Goal: Information Seeking & Learning: Learn about a topic

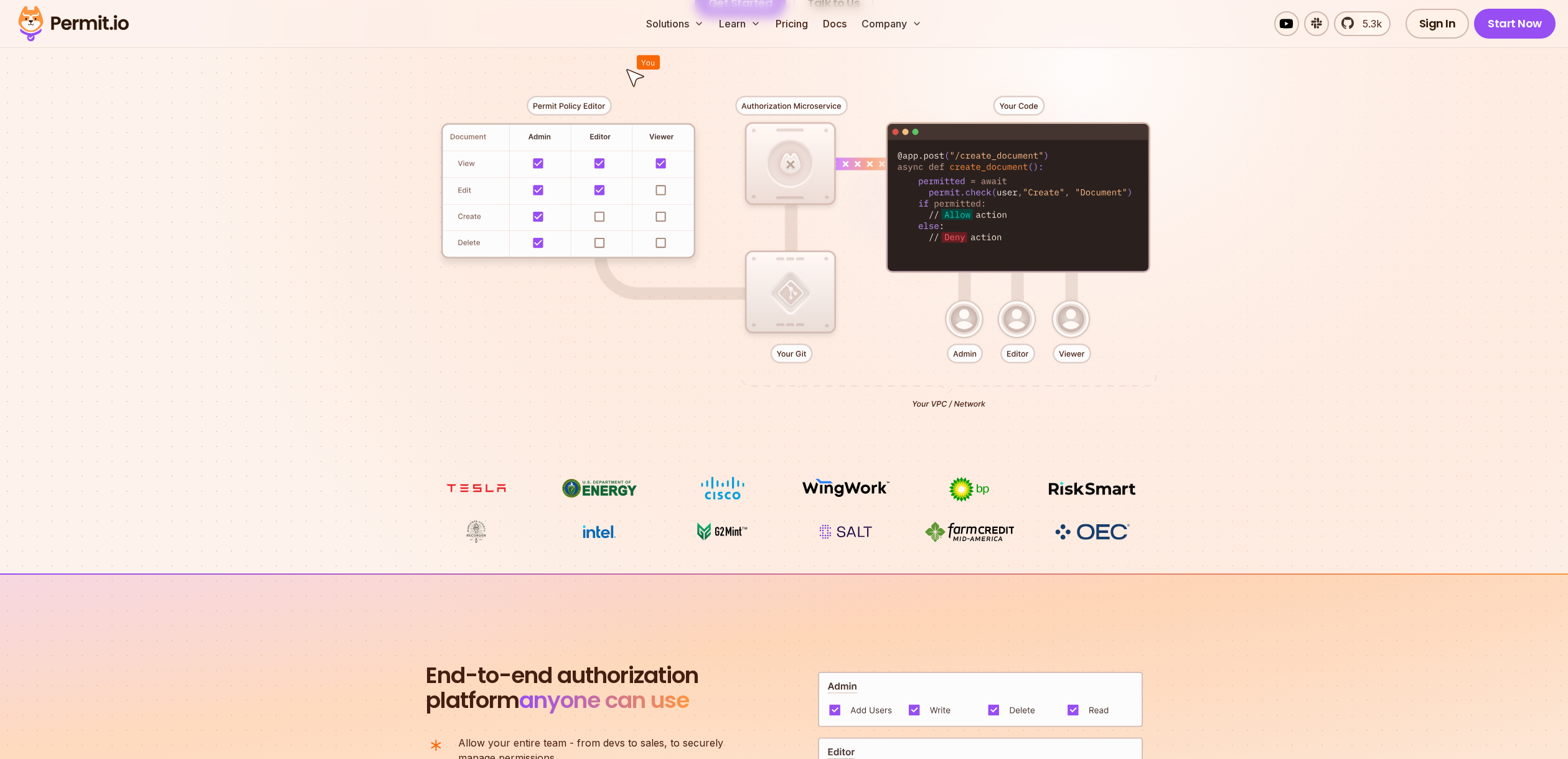
scroll to position [413, 0]
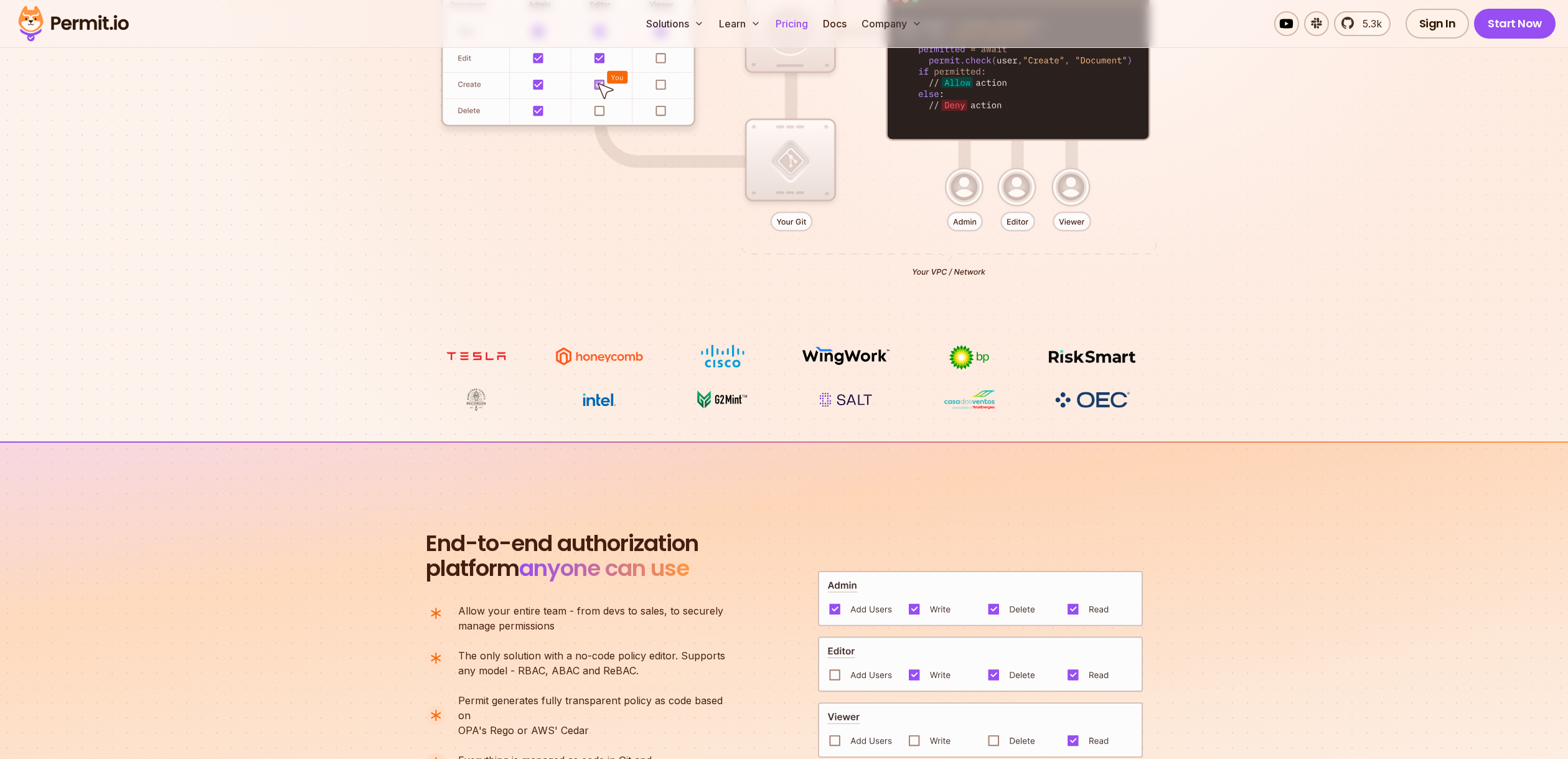
click at [799, 23] on link "Pricing" at bounding box center [792, 23] width 42 height 25
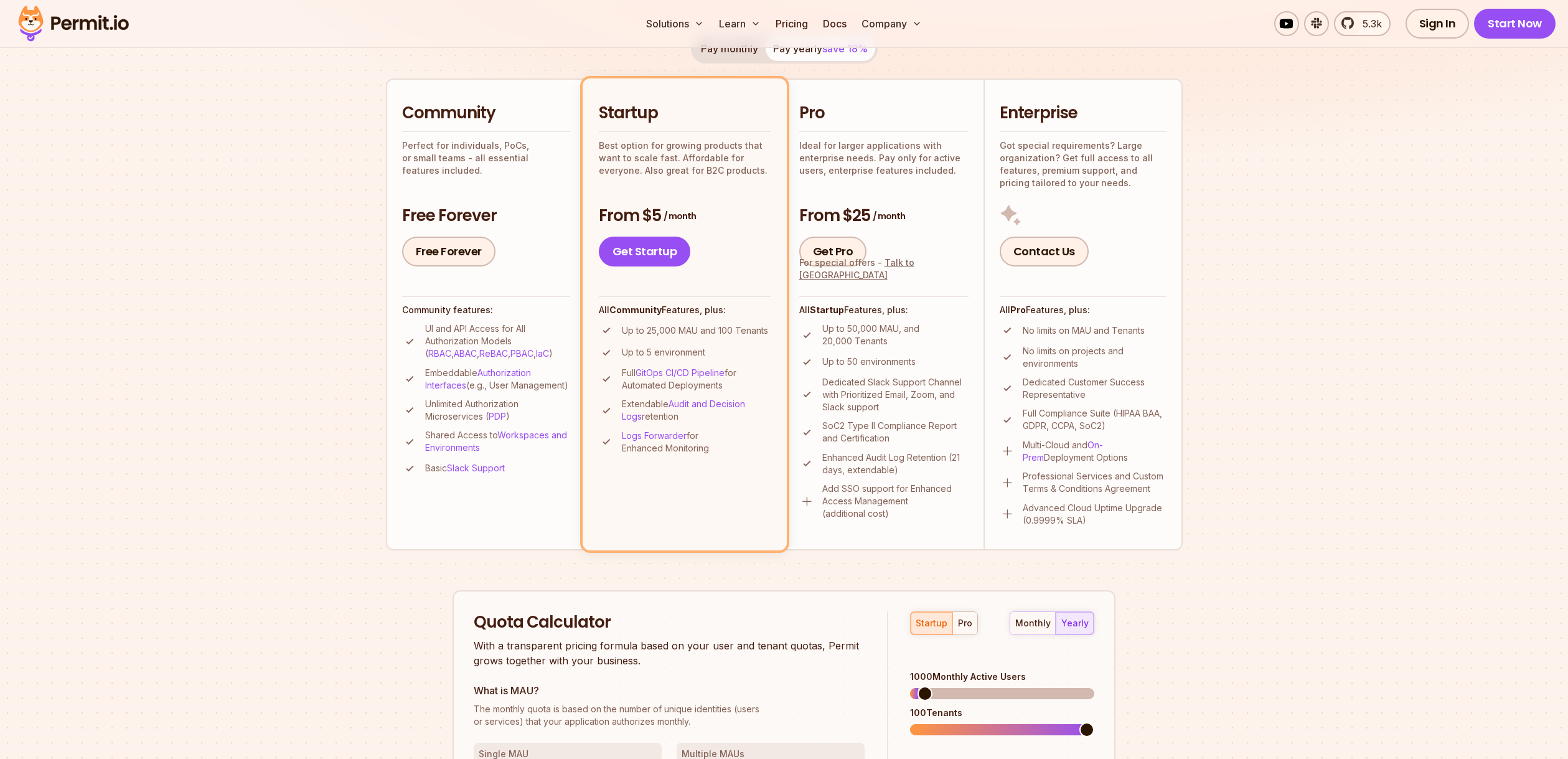
scroll to position [399, 0]
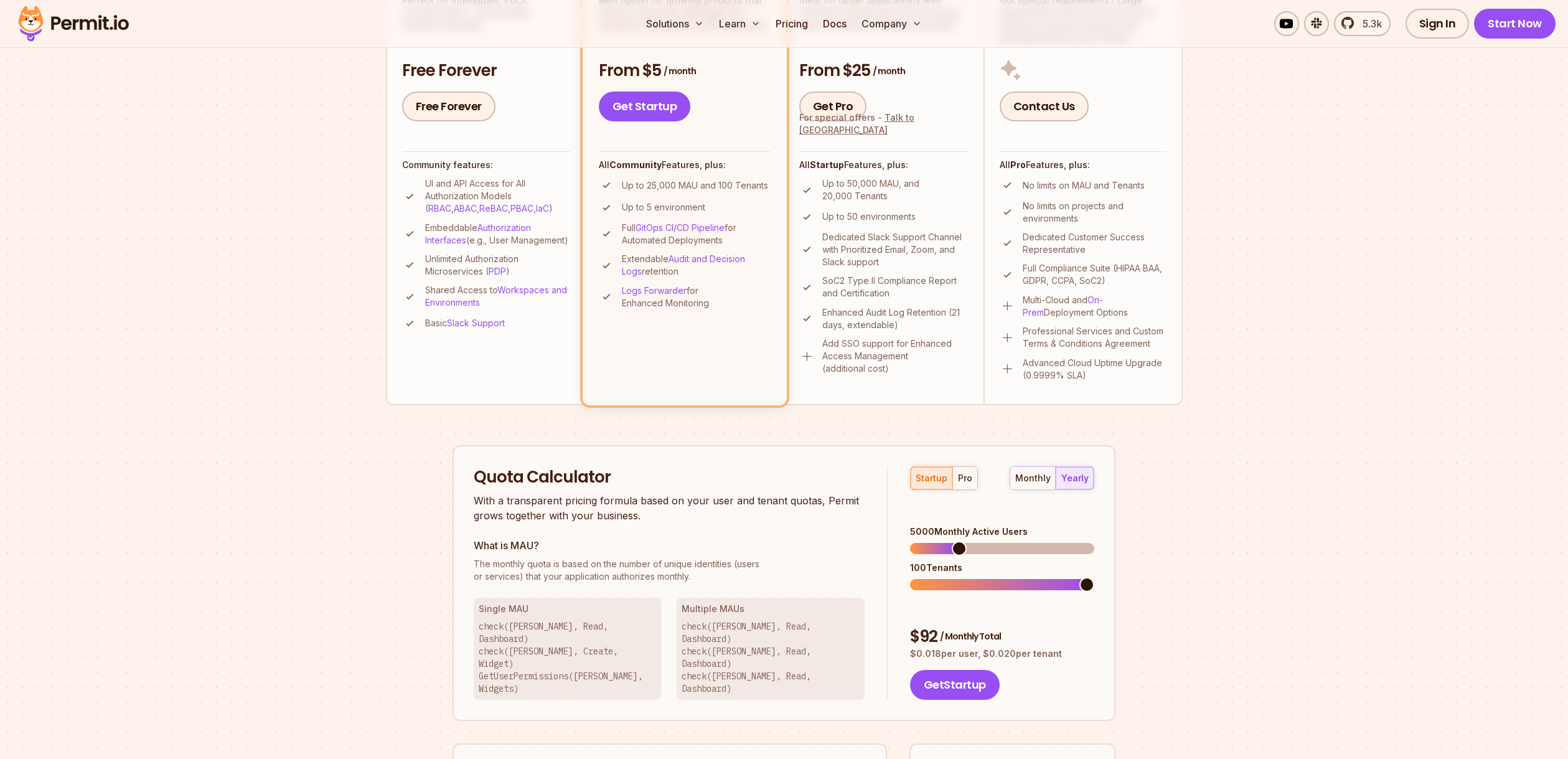
click at [955, 541] on span at bounding box center [959, 548] width 15 height 15
click at [961, 482] on div "pro" at bounding box center [965, 478] width 15 height 12
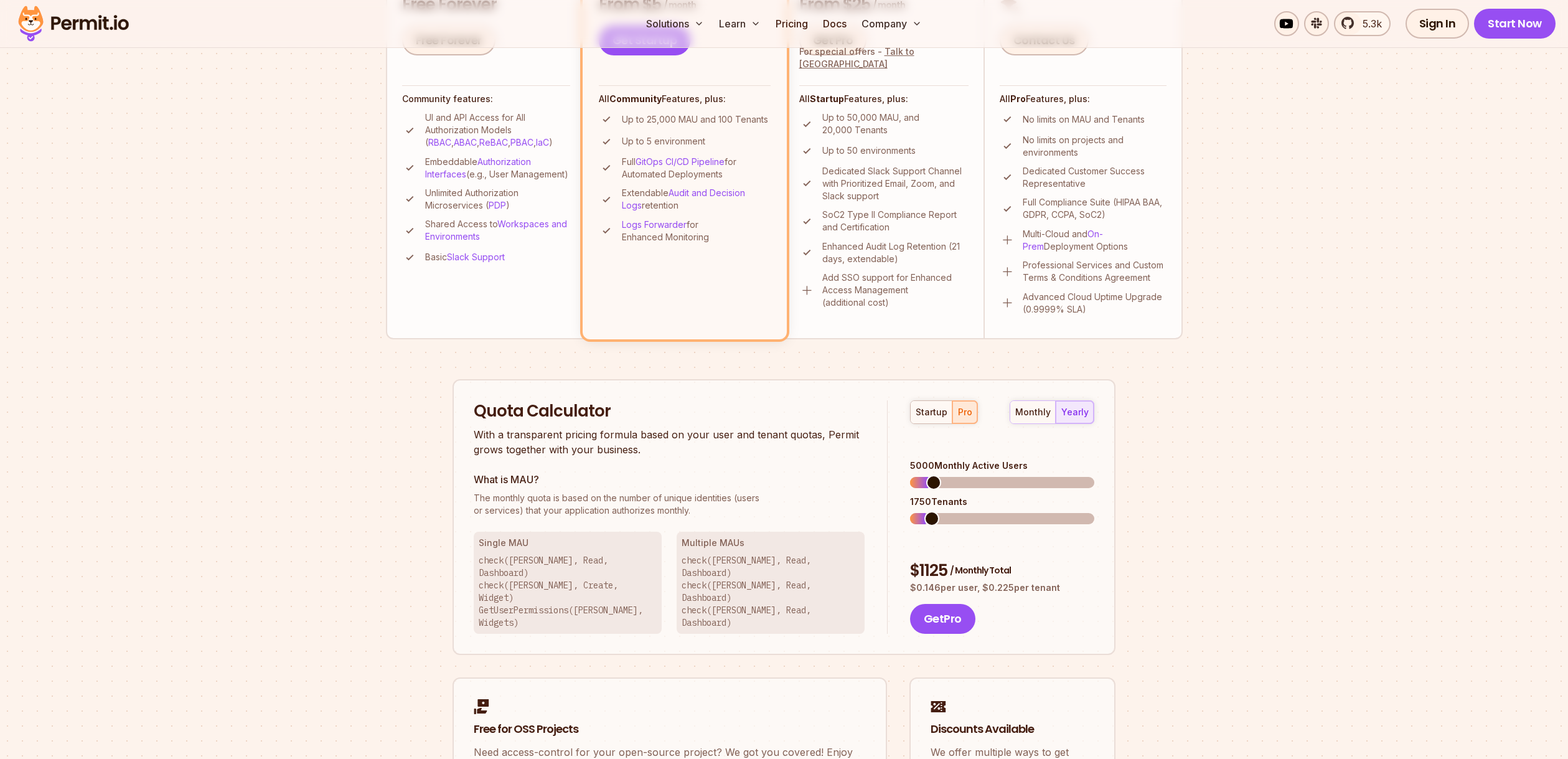
scroll to position [478, 0]
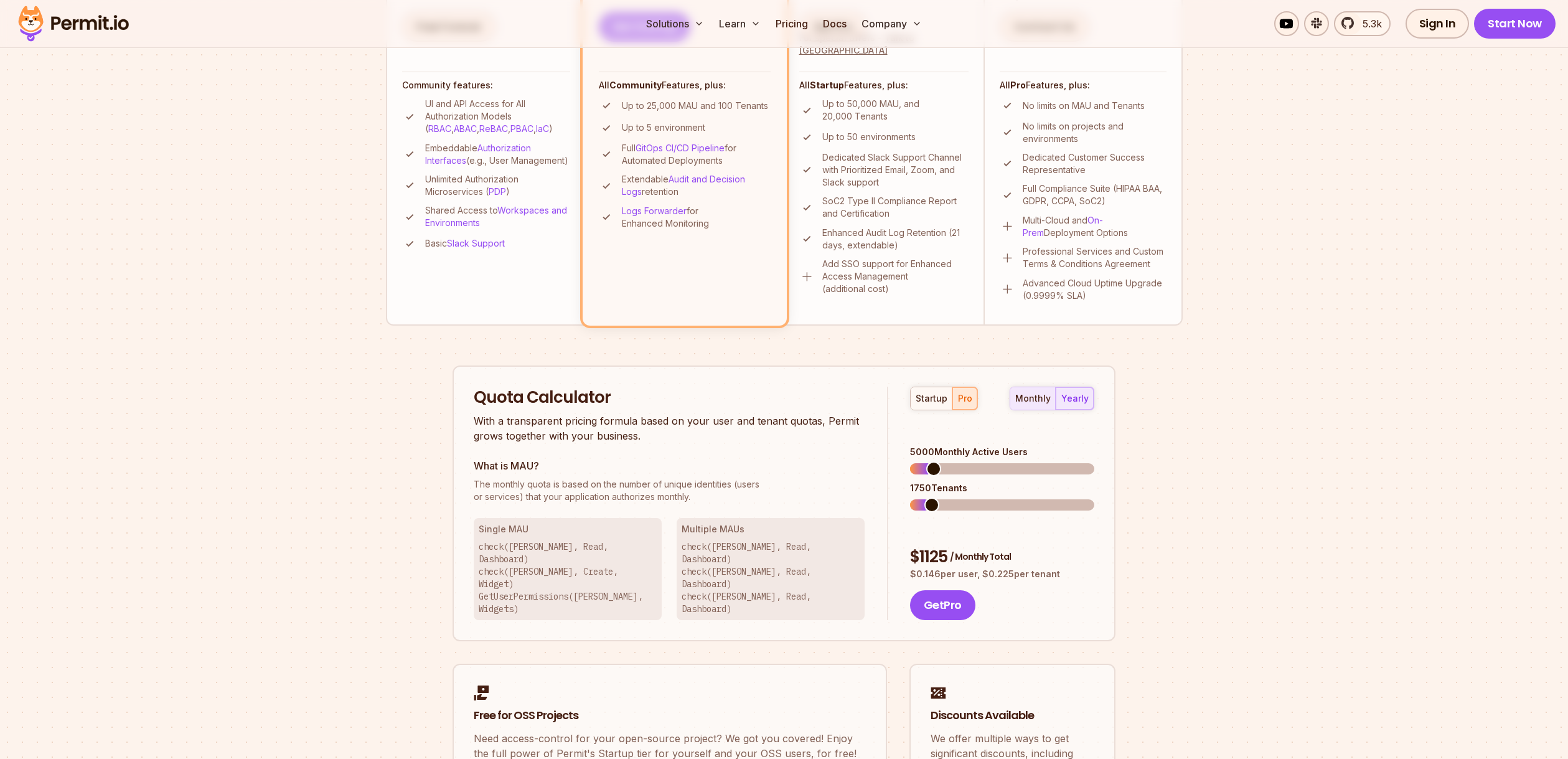
click at [1047, 398] on div "monthly" at bounding box center [1033, 398] width 36 height 12
click at [1088, 397] on div "yearly" at bounding box center [1075, 398] width 28 height 12
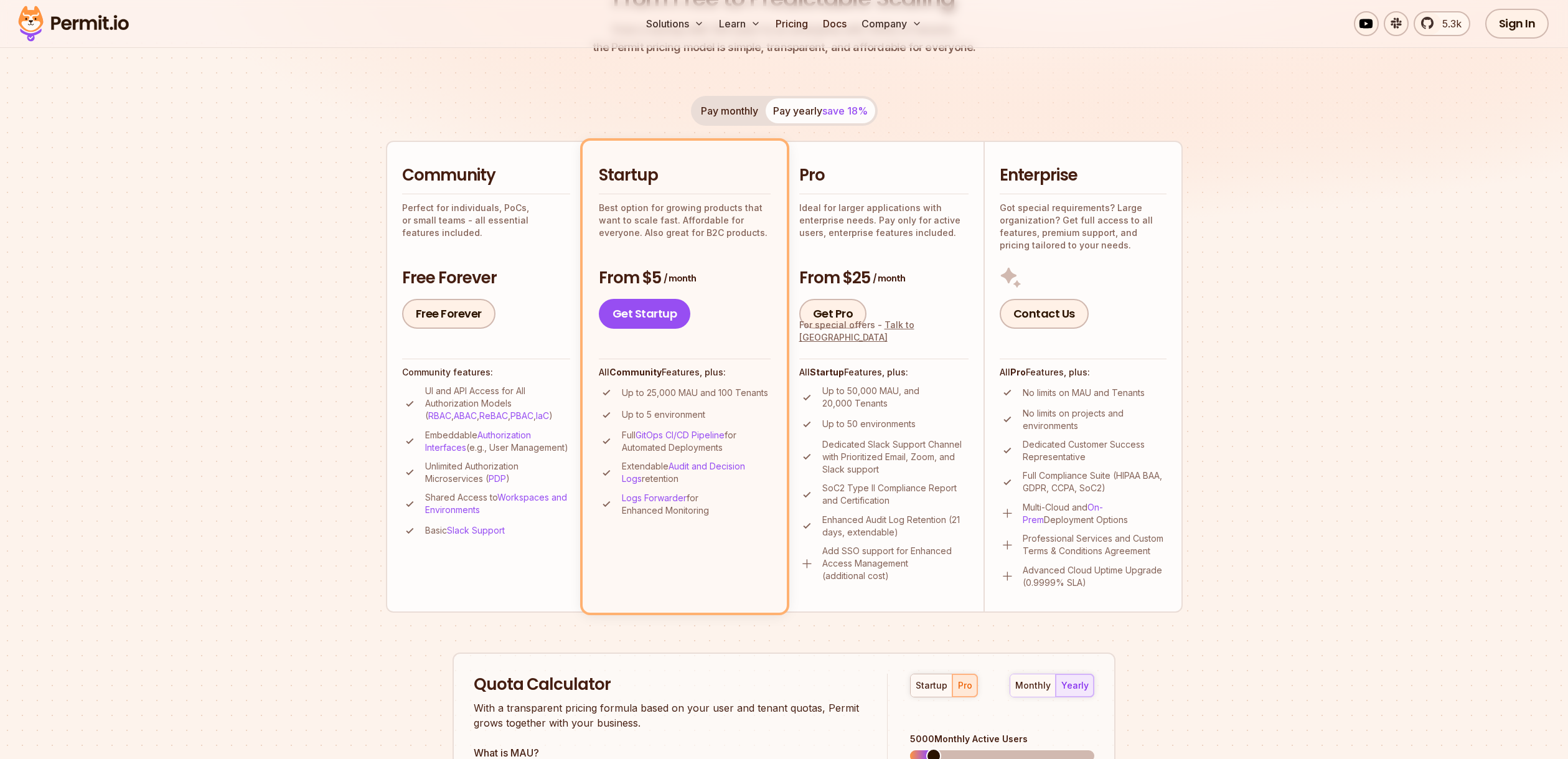
scroll to position [0, 0]
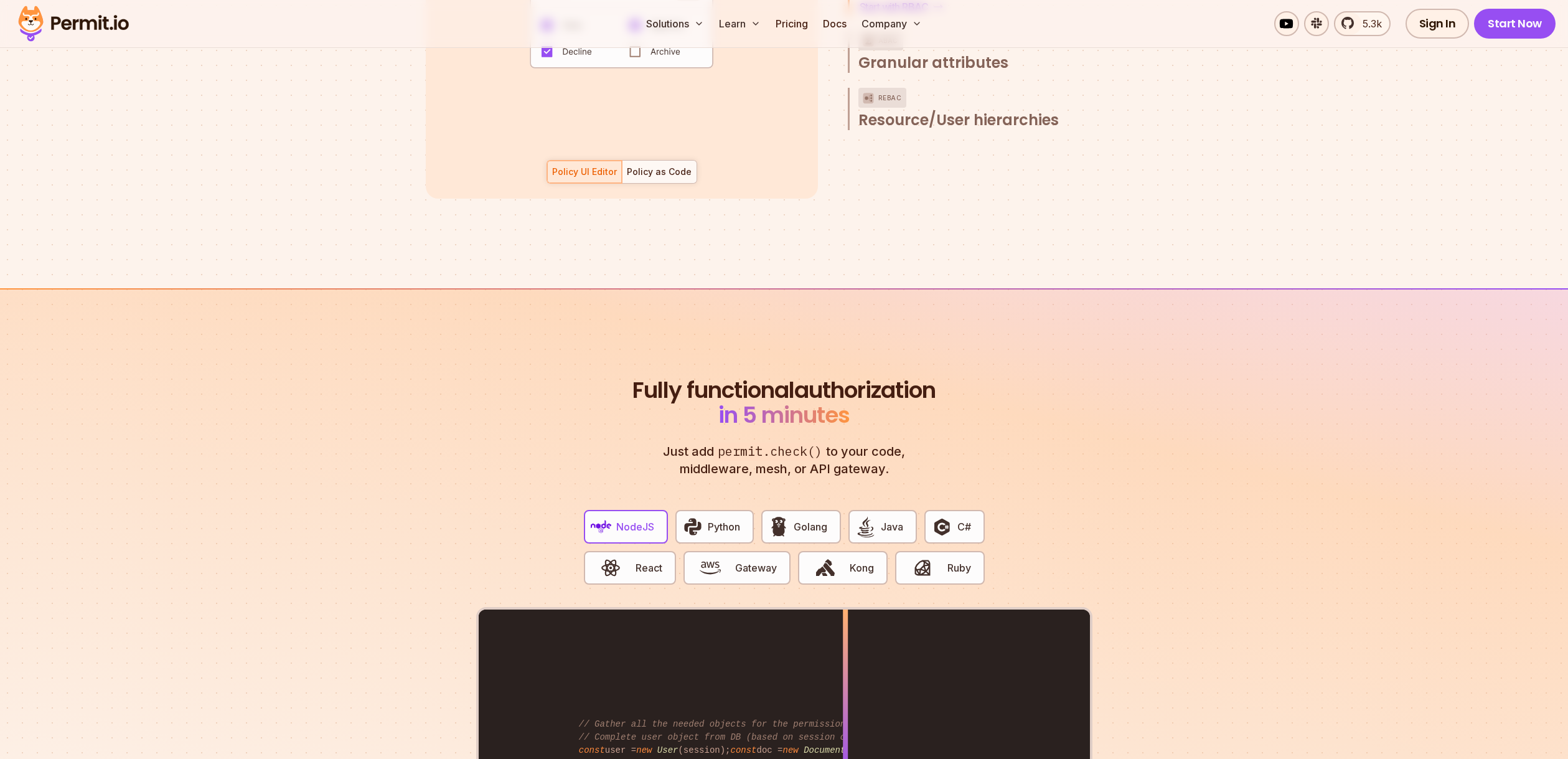
scroll to position [1809, 0]
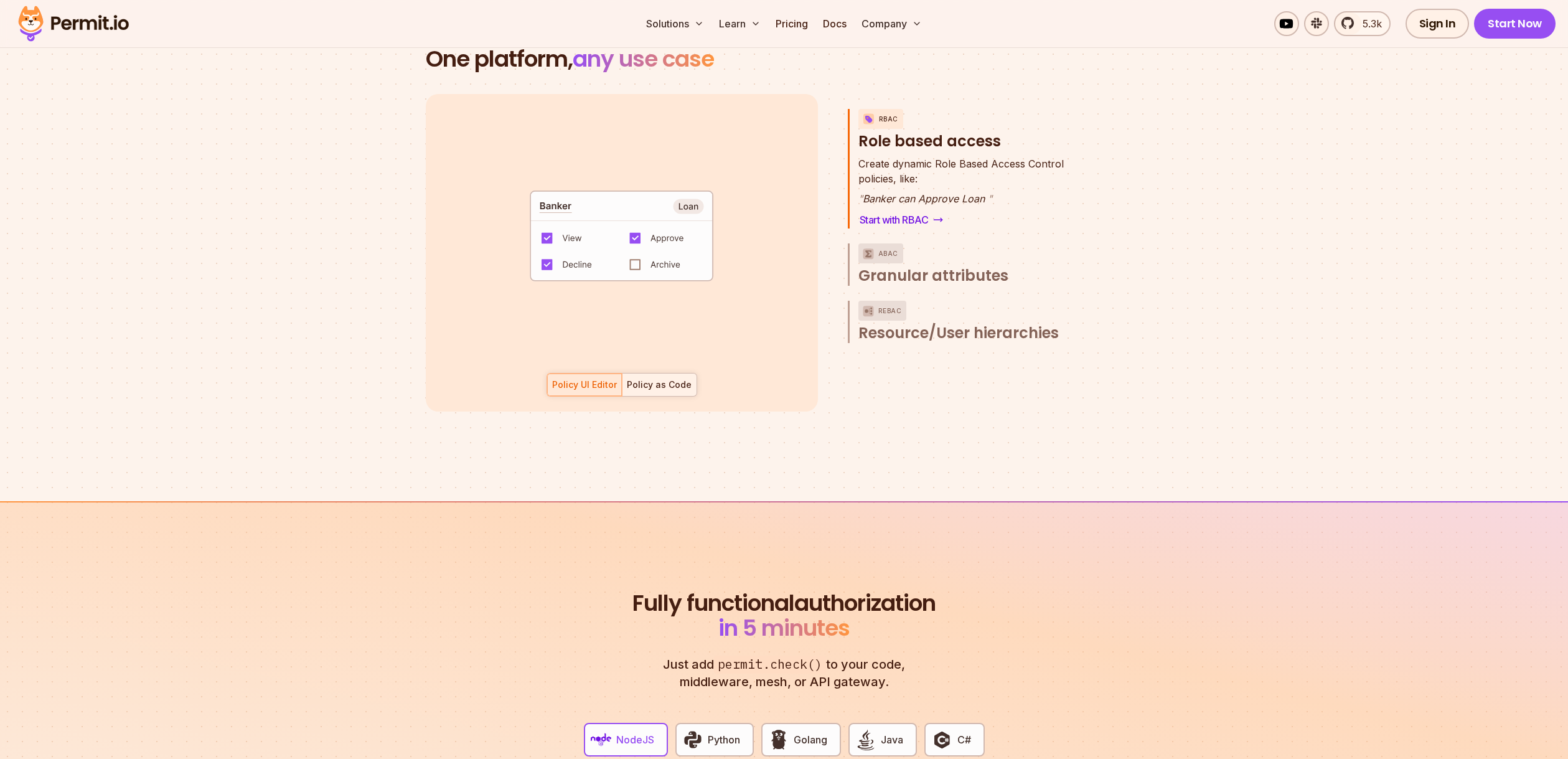
click at [651, 378] on div "Policy as Code" at bounding box center [659, 384] width 65 height 12
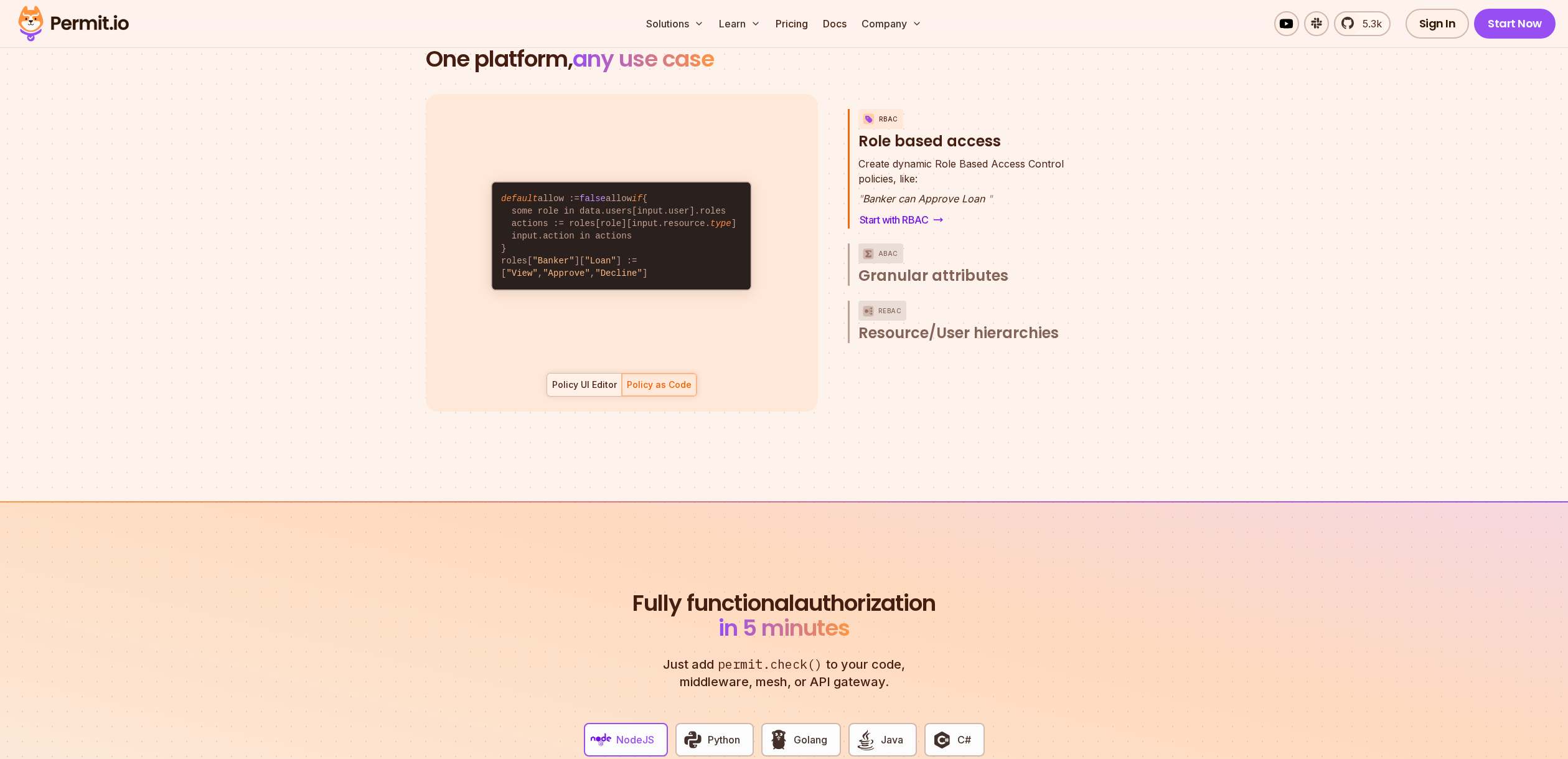
click at [586, 378] on div "Policy UI Editor" at bounding box center [584, 384] width 65 height 12
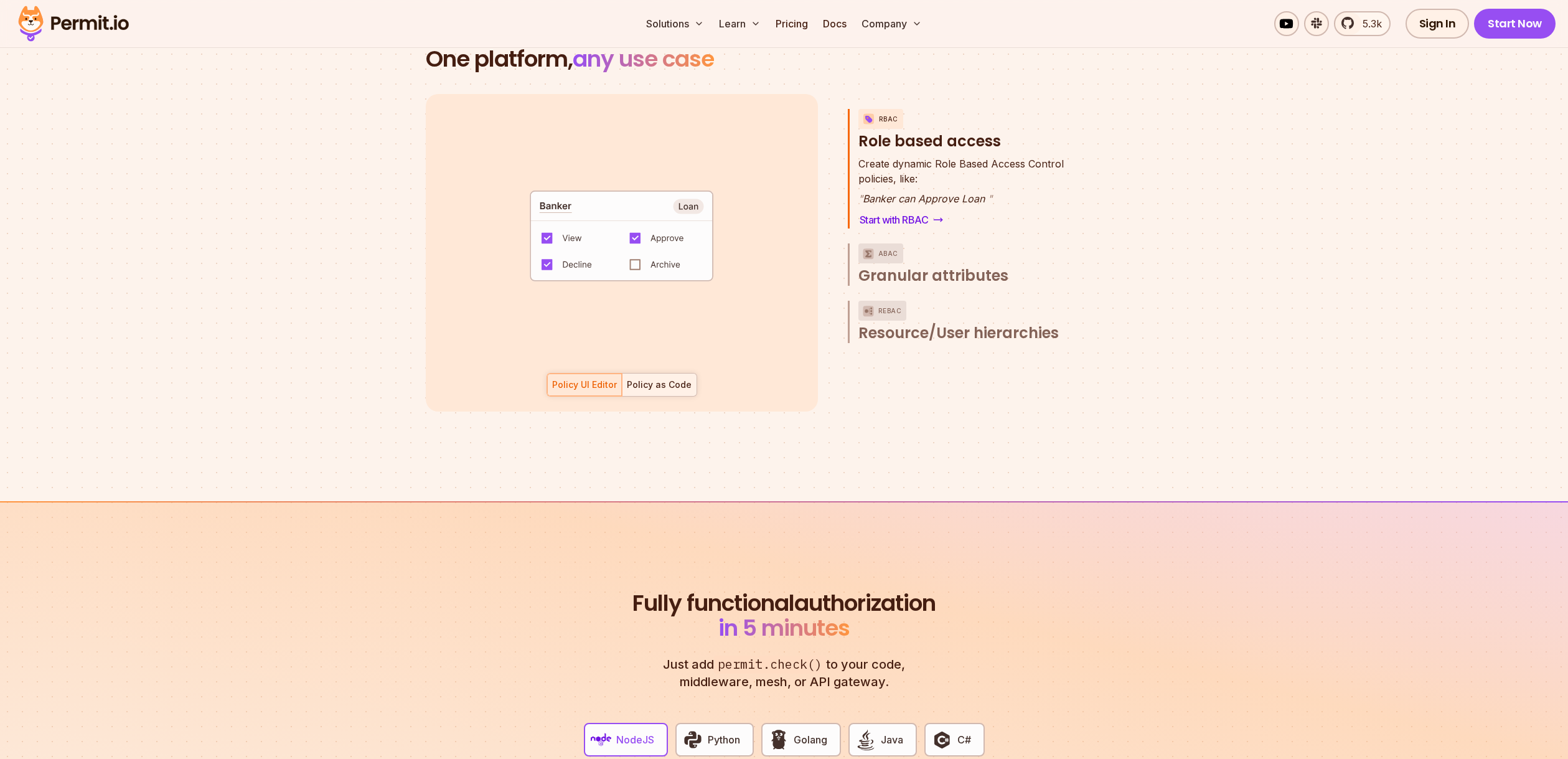
click at [674, 378] on div "Policy as Code" at bounding box center [659, 384] width 65 height 12
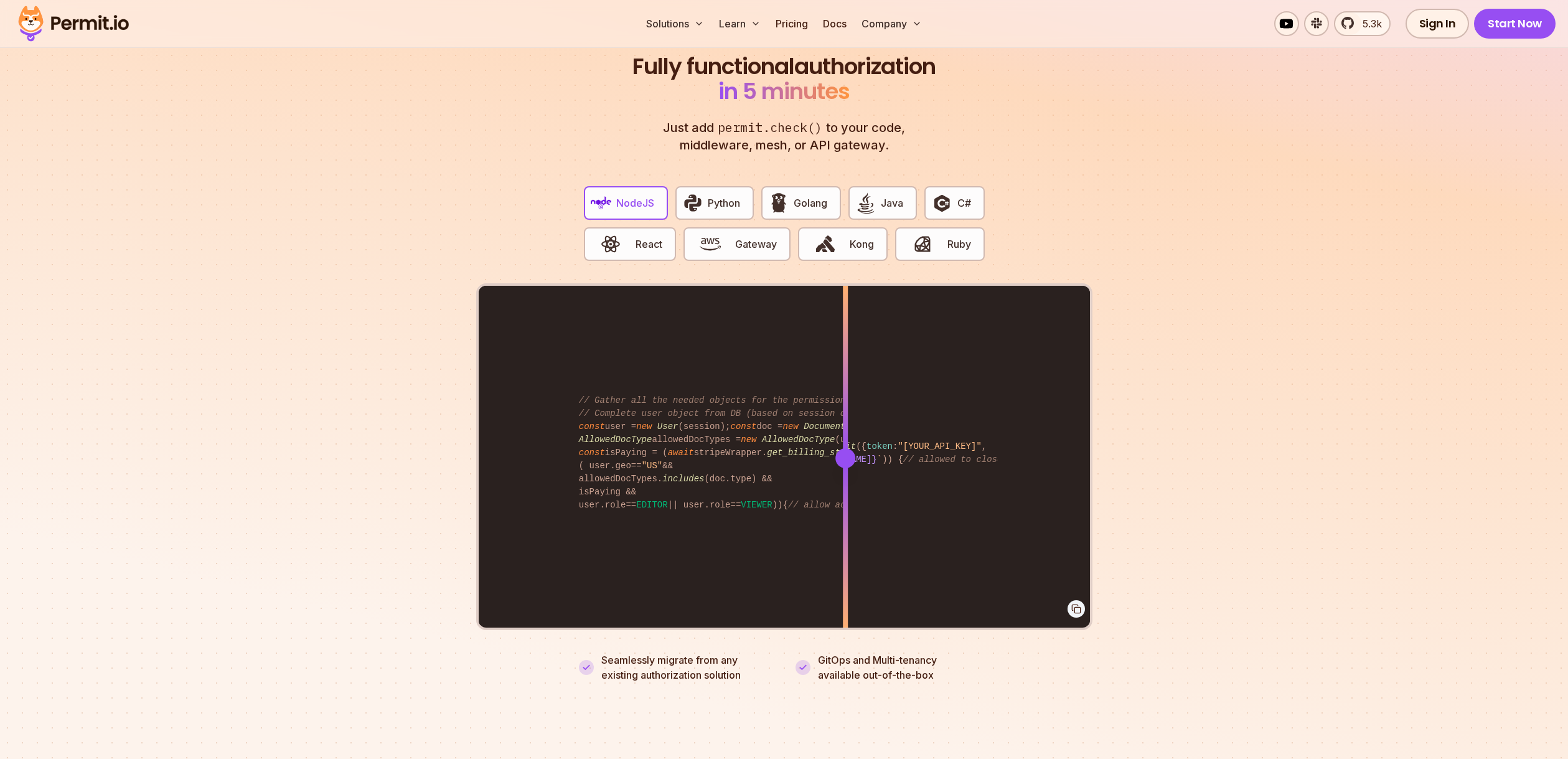
scroll to position [2346, 0]
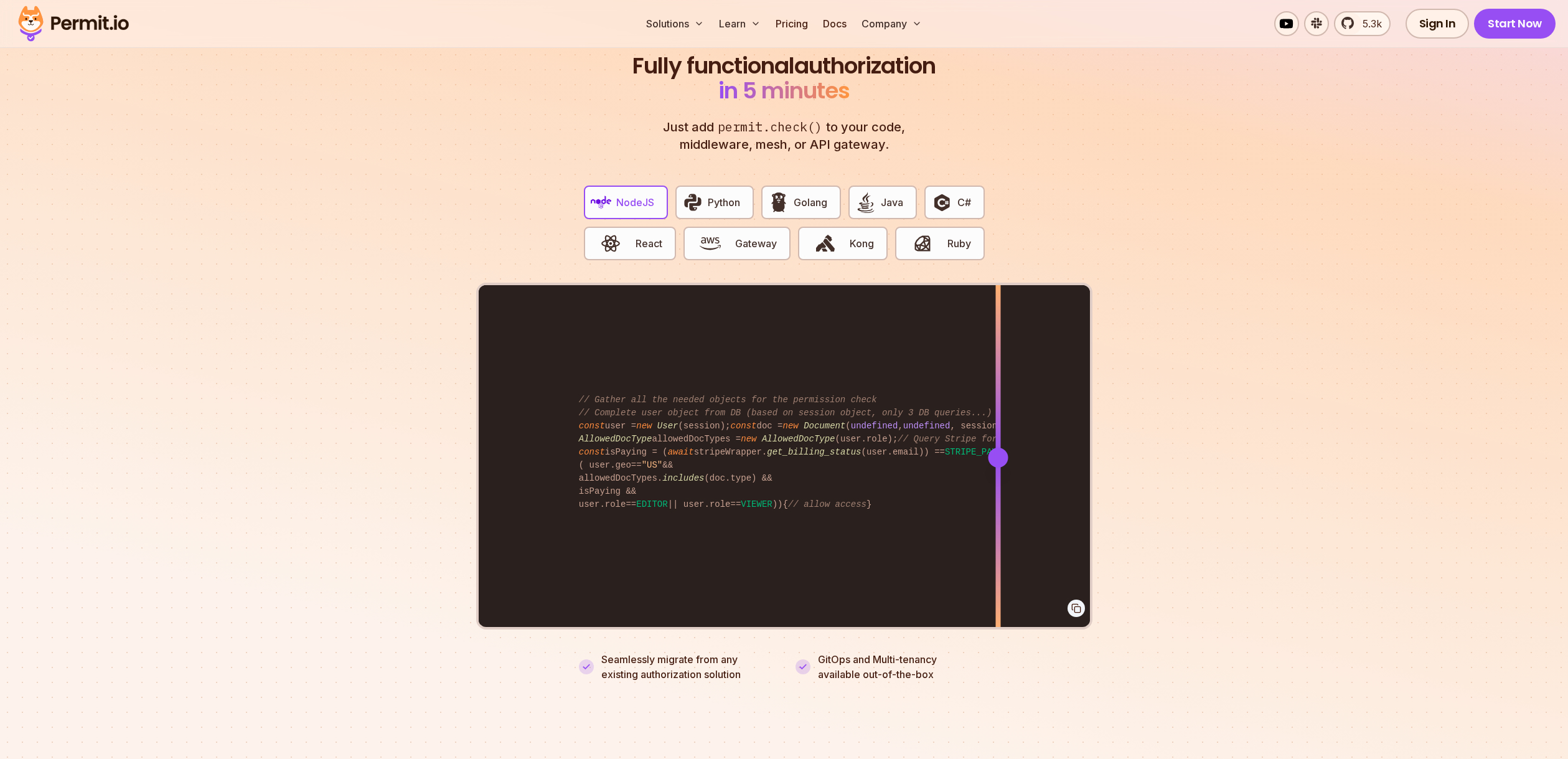
drag, startPoint x: 840, startPoint y: 444, endPoint x: 998, endPoint y: 462, distance: 159.0
click at [998, 462] on div at bounding box center [997, 456] width 5 height 343
click at [633, 232] on button "React" at bounding box center [630, 244] width 92 height 34
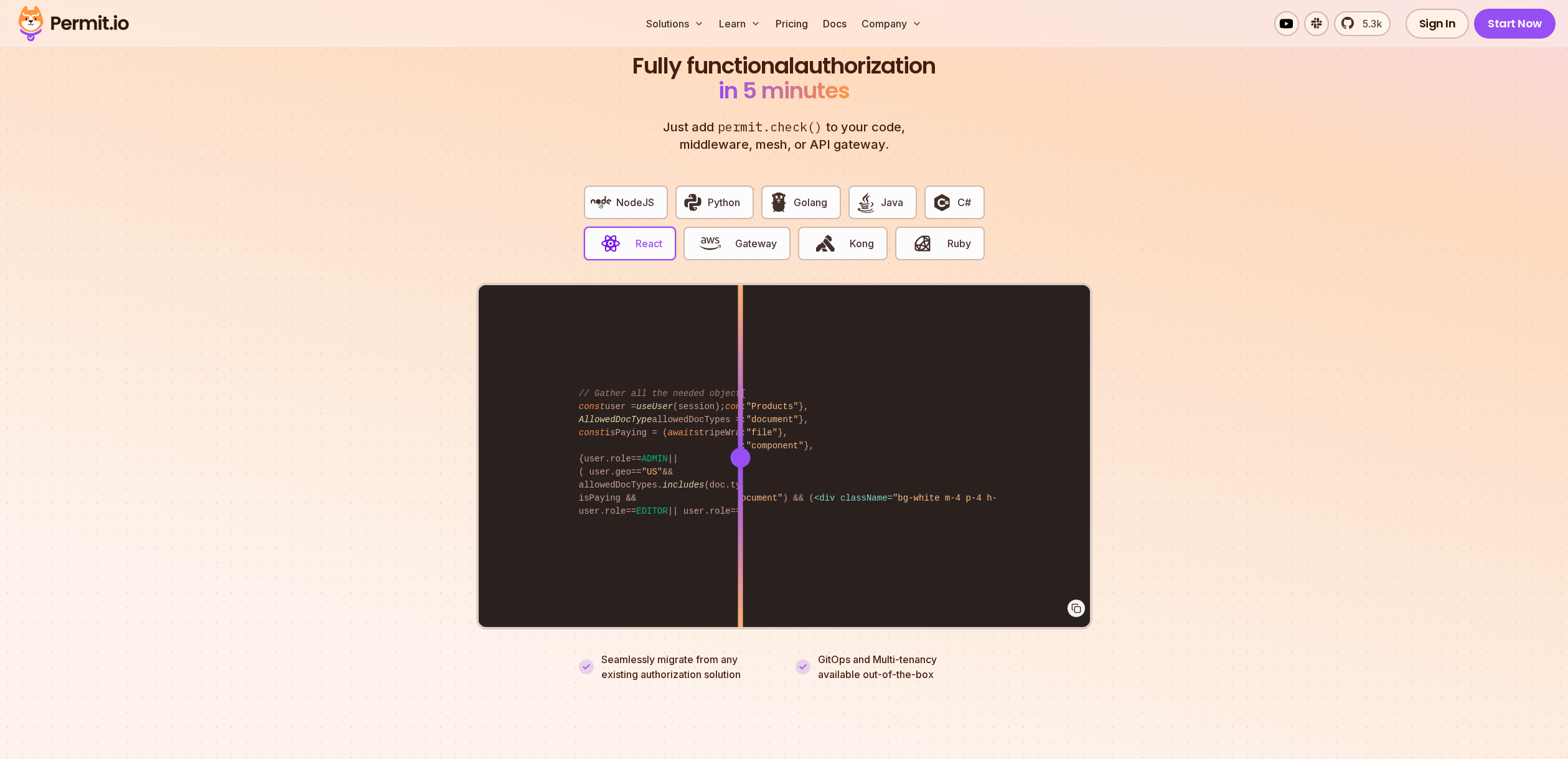
drag, startPoint x: 848, startPoint y: 444, endPoint x: 740, endPoint y: 456, distance: 108.7
click at [740, 456] on div at bounding box center [740, 456] width 5 height 343
click at [624, 195] on span "NodeJS" at bounding box center [635, 202] width 38 height 15
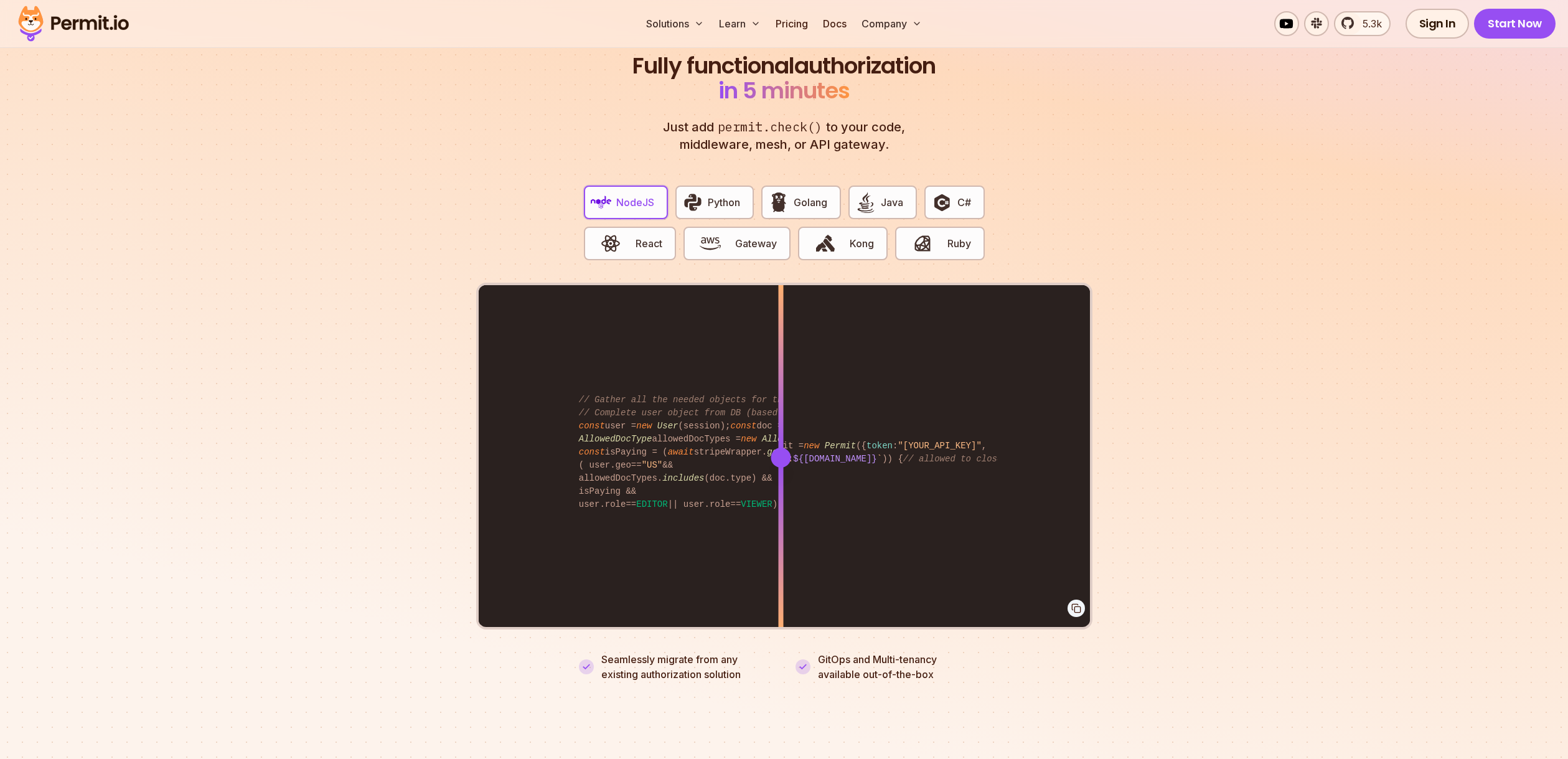
drag, startPoint x: 849, startPoint y: 443, endPoint x: 781, endPoint y: 450, distance: 68.4
click at [781, 450] on div at bounding box center [780, 457] width 20 height 20
click at [816, 195] on span "Golang" at bounding box center [811, 202] width 34 height 15
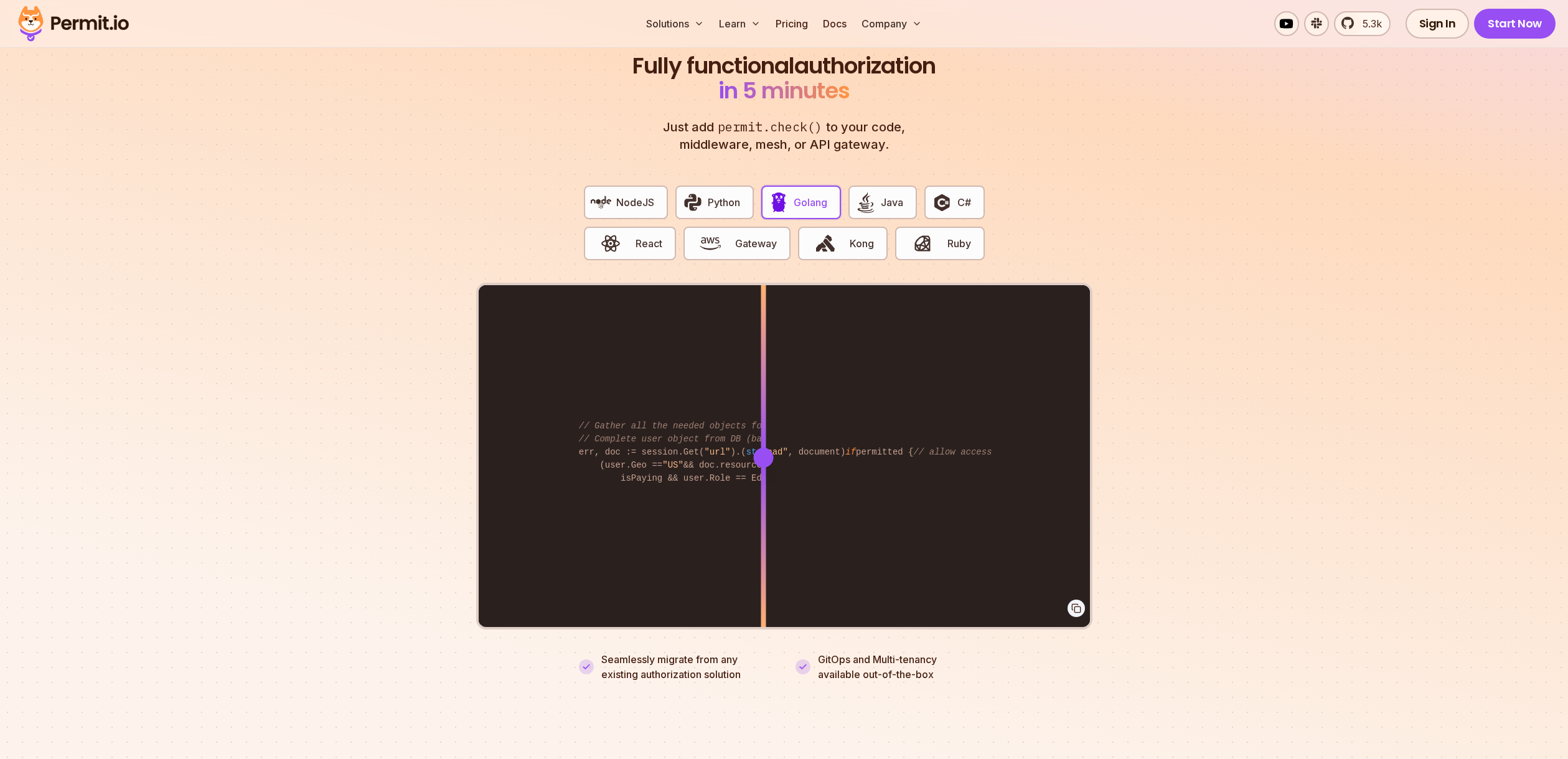
drag, startPoint x: 843, startPoint y: 441, endPoint x: 776, endPoint y: 436, distance: 67.2
click at [773, 448] on div at bounding box center [762, 457] width 20 height 20
click at [618, 195] on span "NodeJS" at bounding box center [635, 202] width 38 height 15
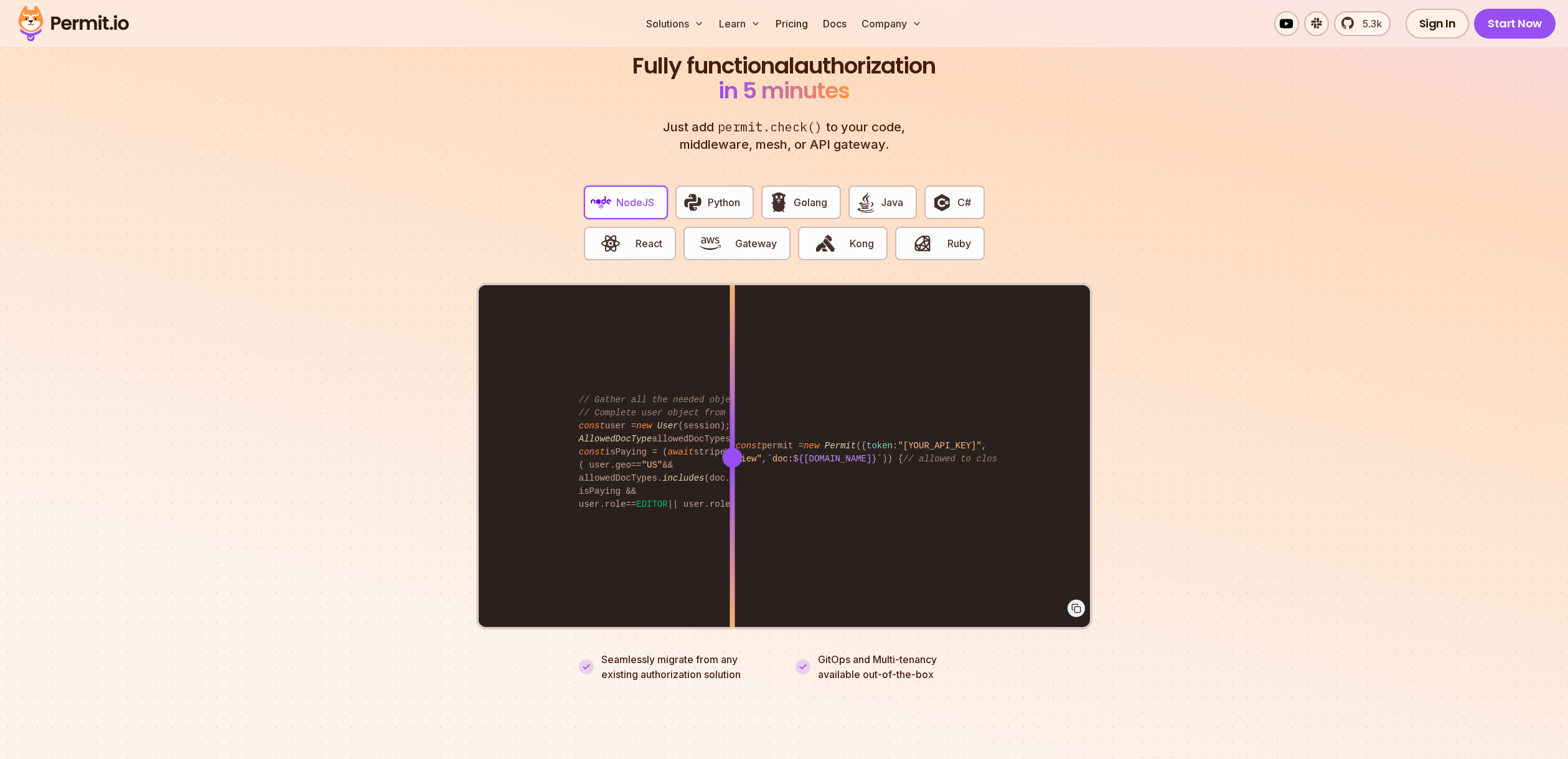
drag, startPoint x: 843, startPoint y: 445, endPoint x: 799, endPoint y: 376, distance: 81.8
click at [731, 473] on div at bounding box center [732, 456] width 5 height 343
click at [884, 195] on span "Java" at bounding box center [892, 202] width 23 height 15
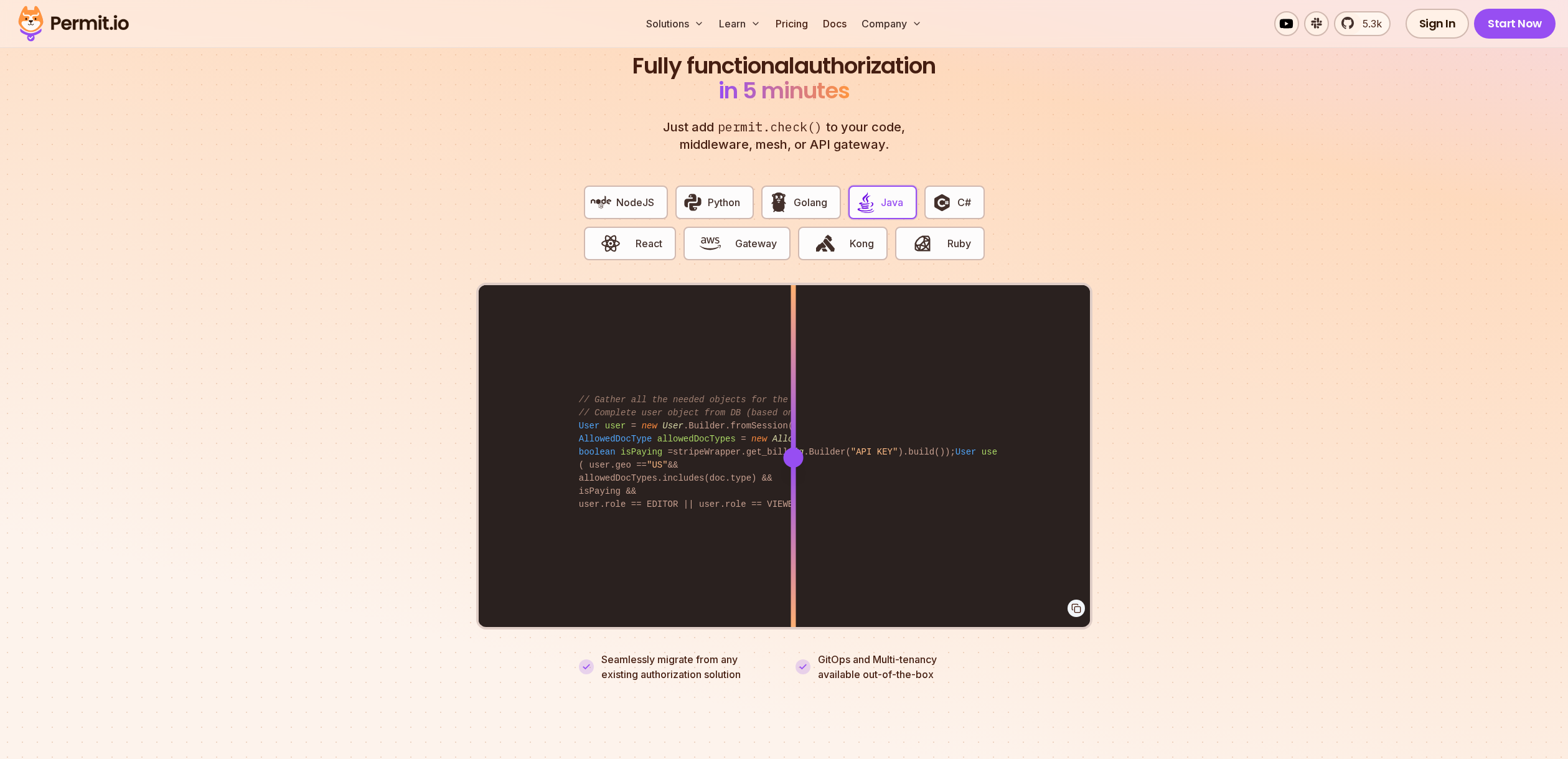
drag, startPoint x: 850, startPoint y: 445, endPoint x: 793, endPoint y: 475, distance: 64.4
click at [793, 475] on div at bounding box center [792, 456] width 5 height 343
click at [733, 195] on span "Python" at bounding box center [724, 202] width 32 height 15
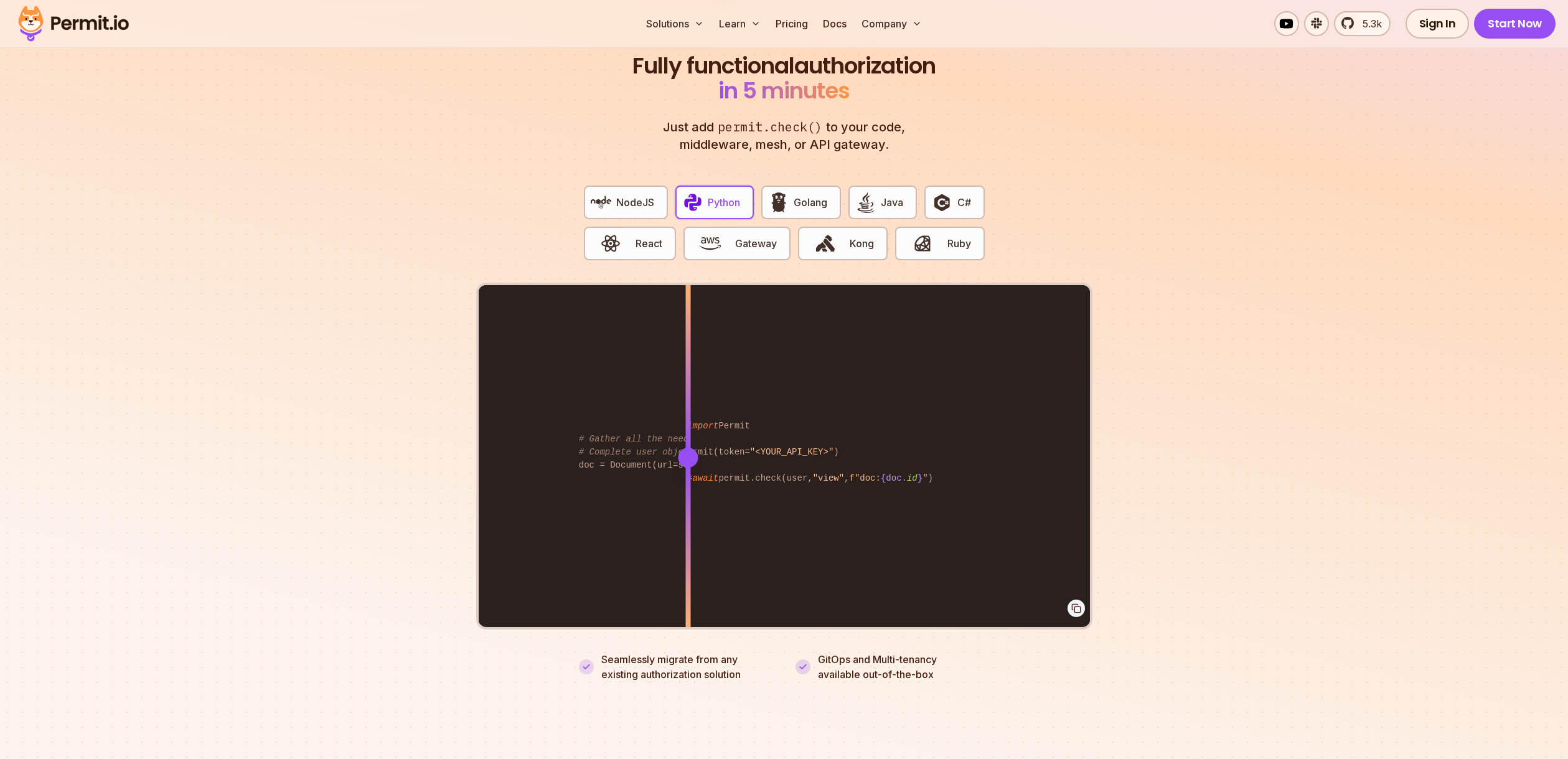
drag, startPoint x: 845, startPoint y: 443, endPoint x: 688, endPoint y: 486, distance: 162.8
click at [688, 486] on div at bounding box center [687, 456] width 5 height 343
click at [943, 230] on button "Ruby" at bounding box center [940, 244] width 89 height 34
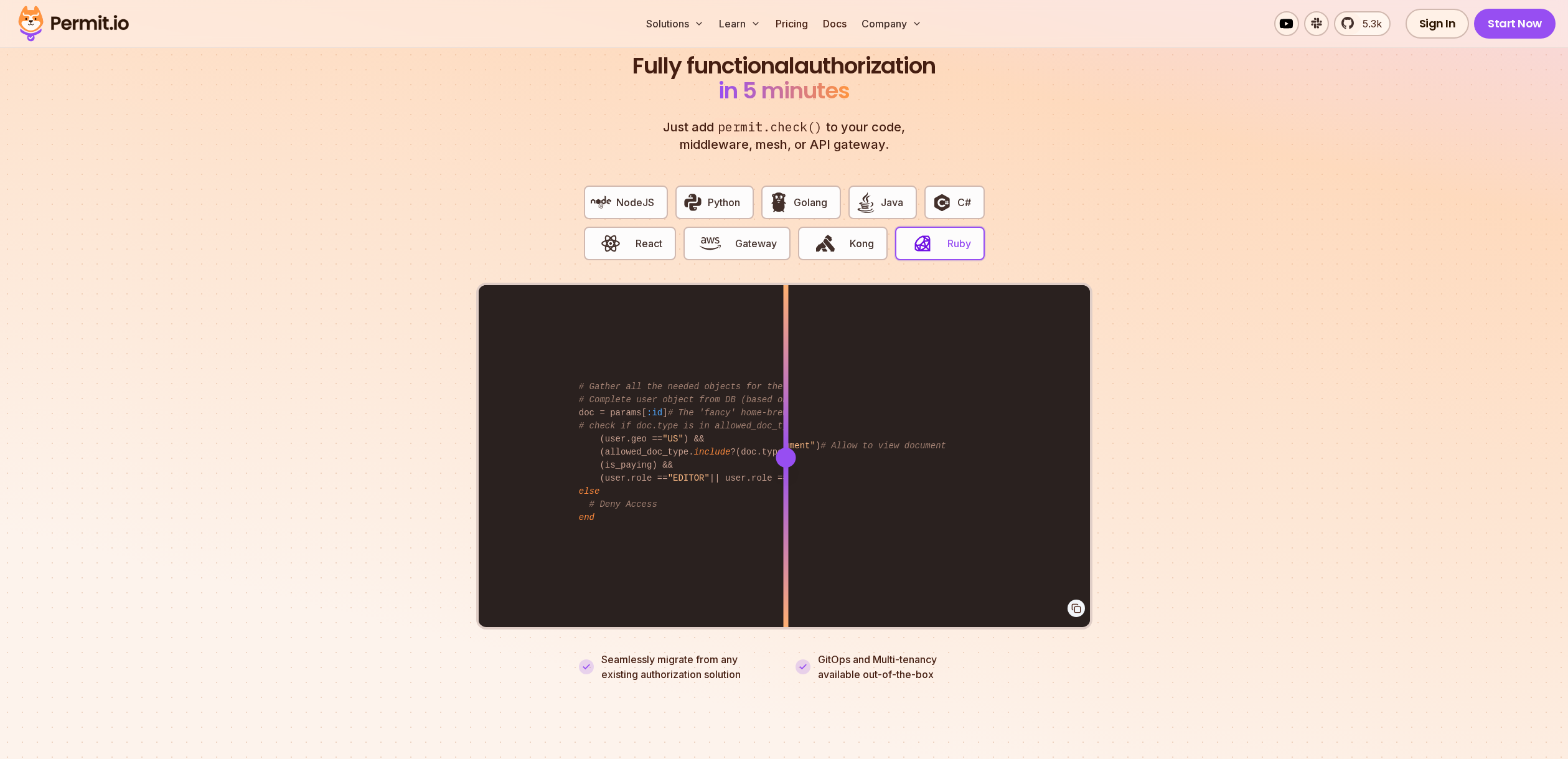
drag, startPoint x: 840, startPoint y: 441, endPoint x: 786, endPoint y: 458, distance: 56.6
click at [786, 458] on div at bounding box center [785, 456] width 5 height 343
click at [739, 236] on button "Gateway" at bounding box center [737, 244] width 107 height 34
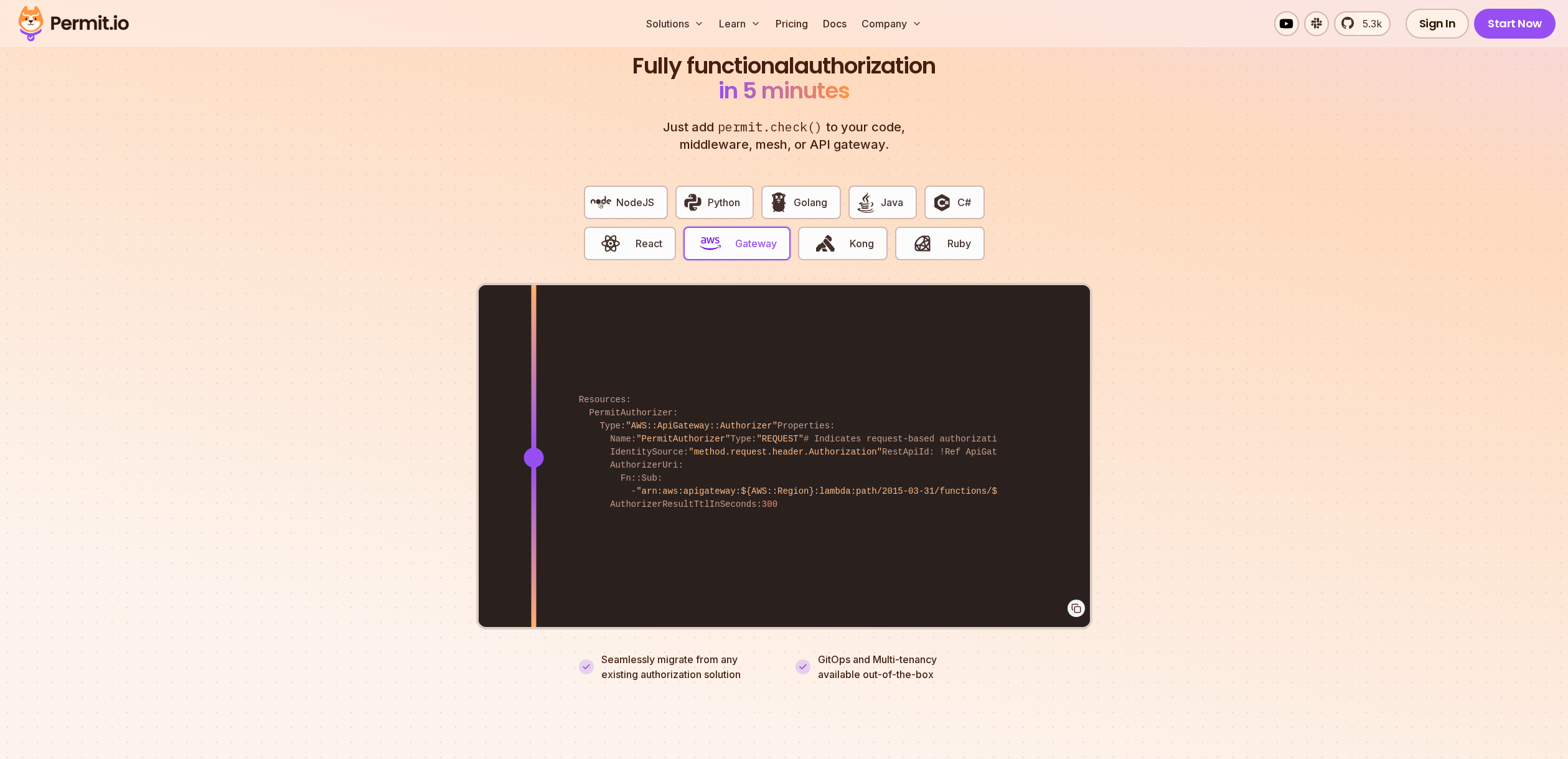
drag, startPoint x: 845, startPoint y: 441, endPoint x: 534, endPoint y: 451, distance: 311.2
click at [534, 451] on div at bounding box center [533, 457] width 20 height 20
click at [850, 240] on button "Kong" at bounding box center [843, 244] width 90 height 34
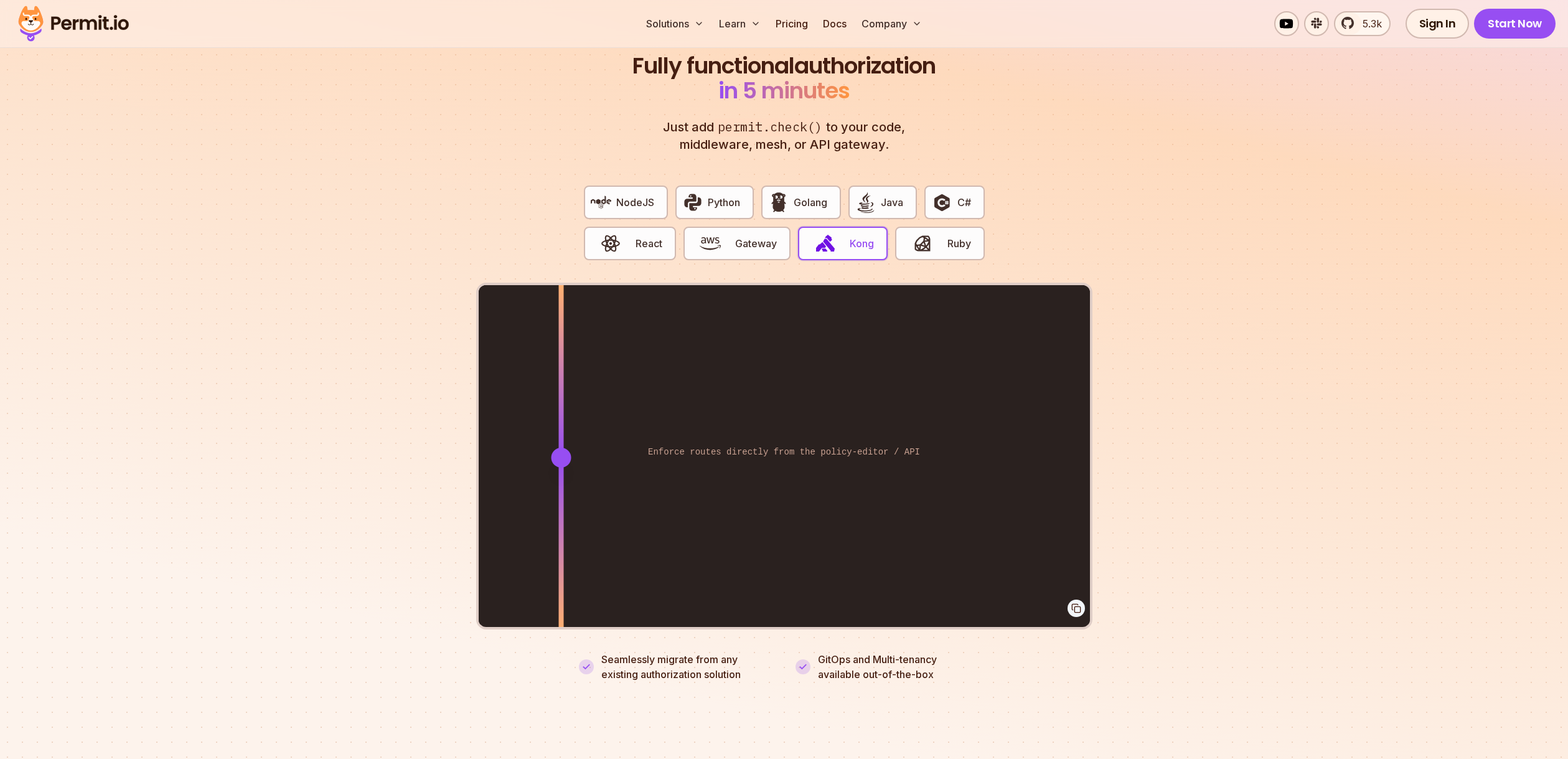
drag, startPoint x: 844, startPoint y: 440, endPoint x: 561, endPoint y: 431, distance: 283.1
click at [561, 431] on div at bounding box center [561, 456] width 5 height 343
click at [616, 195] on span "NodeJS" at bounding box center [635, 202] width 38 height 15
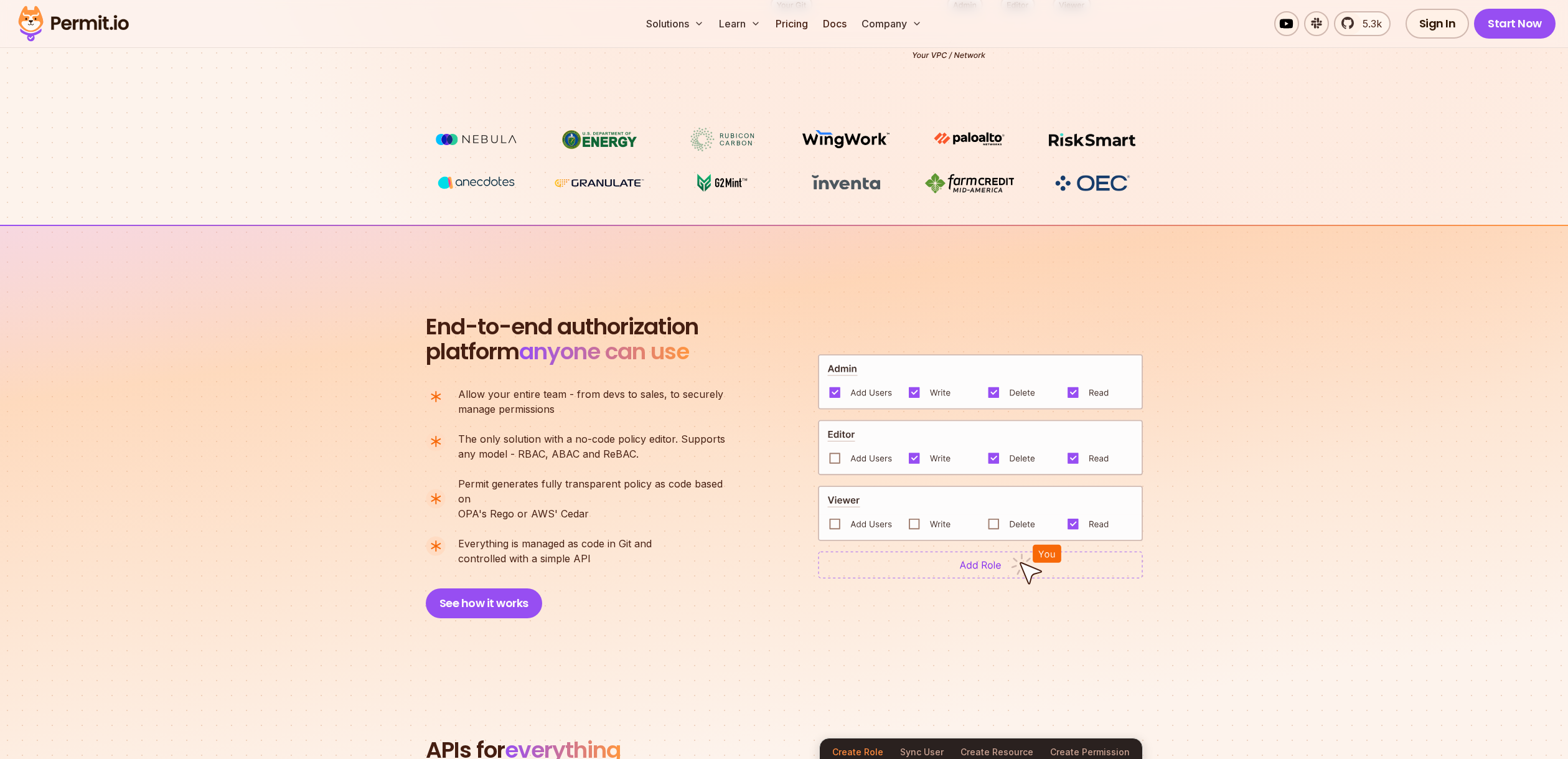
scroll to position [0, 0]
